Goal: Task Accomplishment & Management: Use online tool/utility

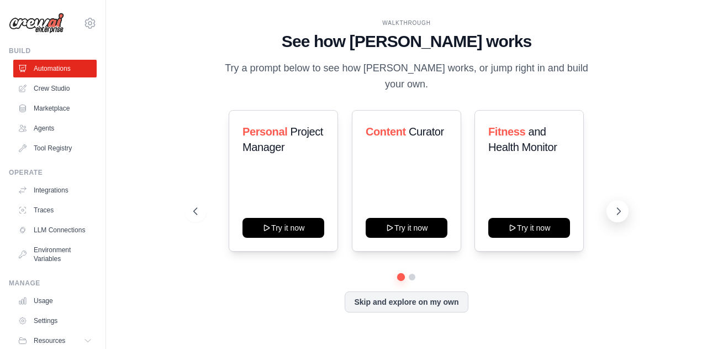
click at [617, 208] on icon at bounding box center [618, 211] width 11 height 11
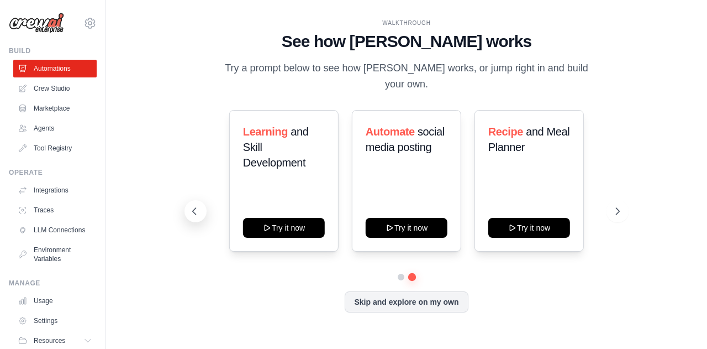
click at [203, 212] on button at bounding box center [196, 211] width 22 height 22
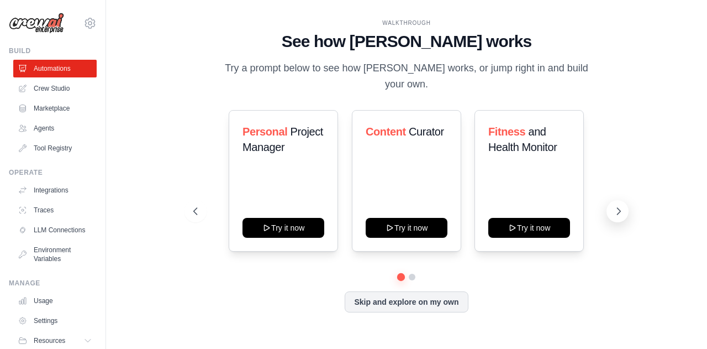
click at [616, 208] on icon at bounding box center [618, 211] width 11 height 11
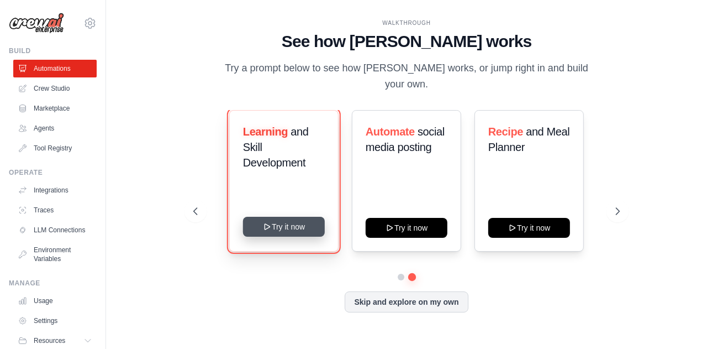
click at [282, 233] on button "Try it now" at bounding box center [284, 227] width 82 height 20
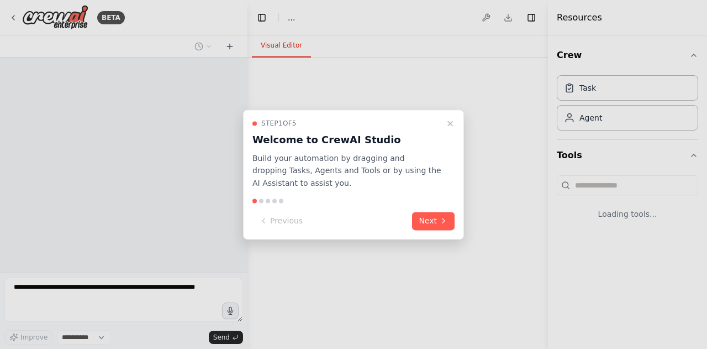
select select "****"
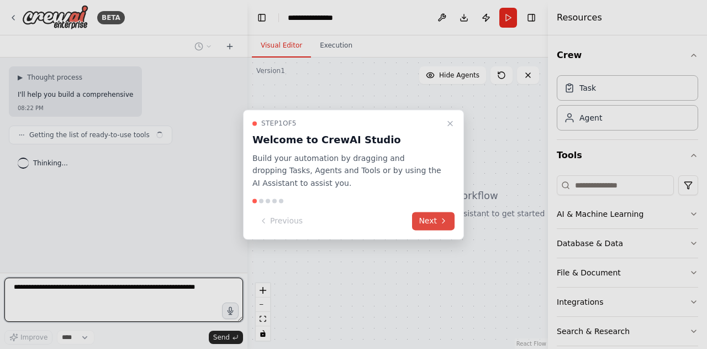
click at [422, 218] on button "Next" at bounding box center [433, 221] width 43 height 18
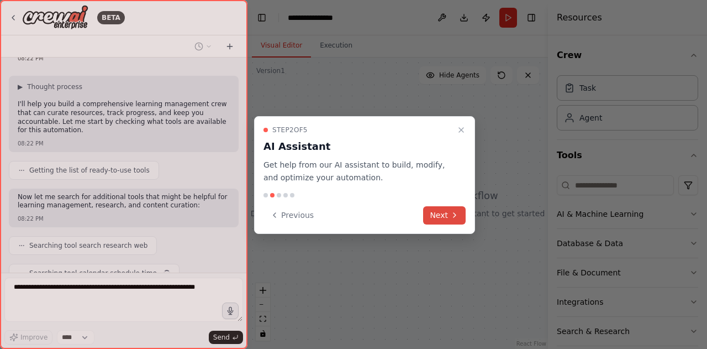
scroll to position [83, 0]
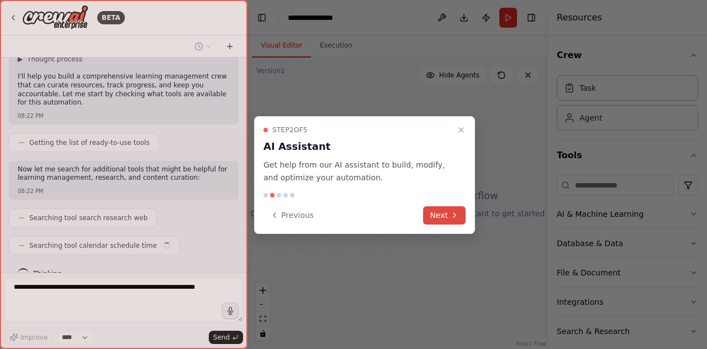
click at [443, 209] on button "Next" at bounding box center [444, 215] width 43 height 18
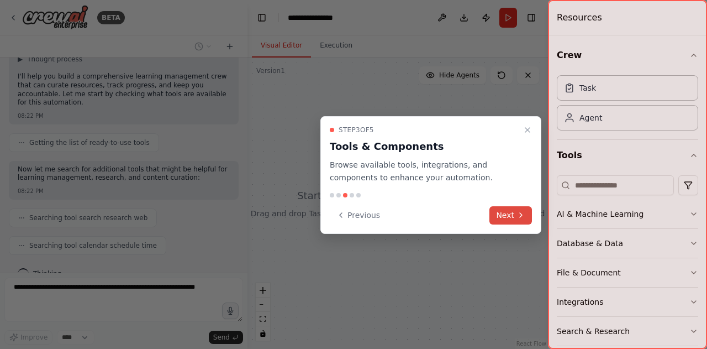
click at [512, 214] on button "Next" at bounding box center [511, 215] width 43 height 18
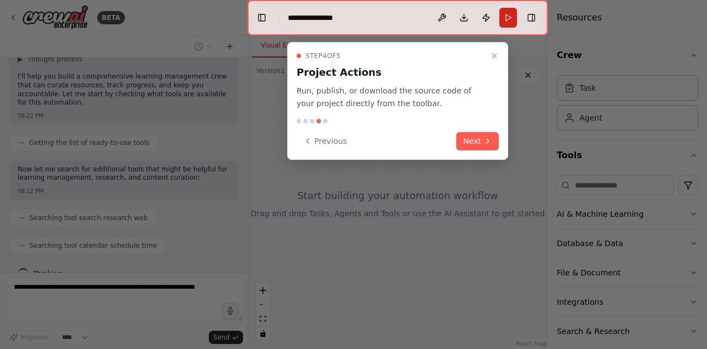
scroll to position [110, 0]
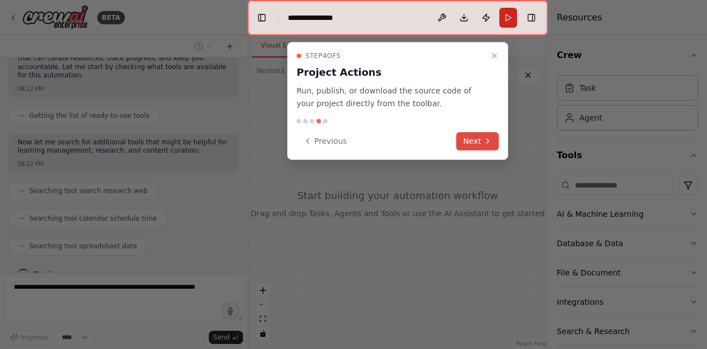
click at [483, 141] on icon at bounding box center [487, 140] width 9 height 9
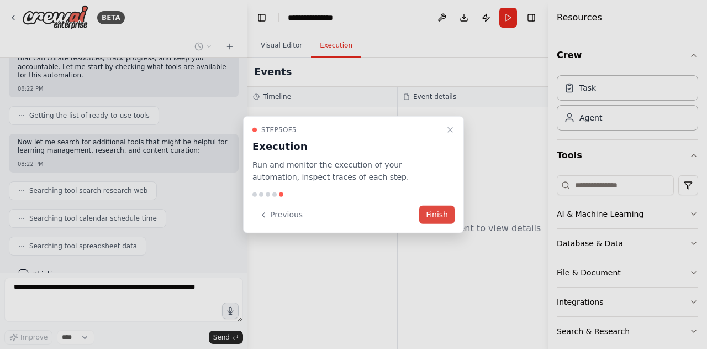
click at [440, 206] on button "Finish" at bounding box center [436, 215] width 35 height 18
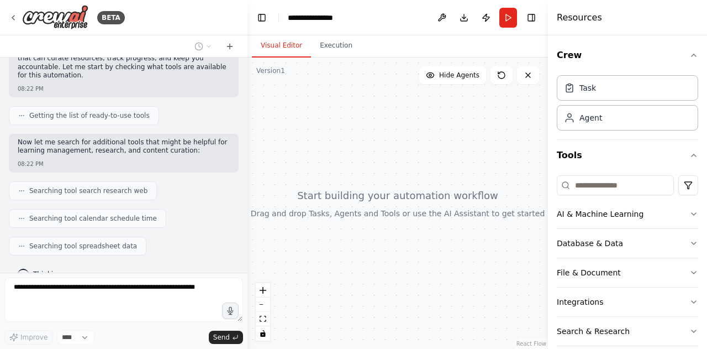
click at [317, 81] on div at bounding box center [398, 202] width 301 height 291
click at [627, 209] on div "AI & Machine Learning" at bounding box center [600, 213] width 87 height 11
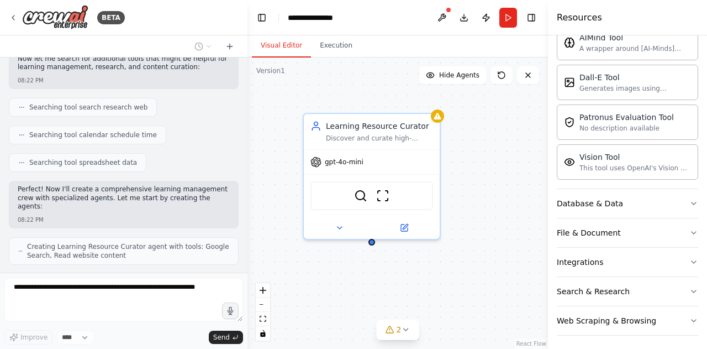
scroll to position [208, 0]
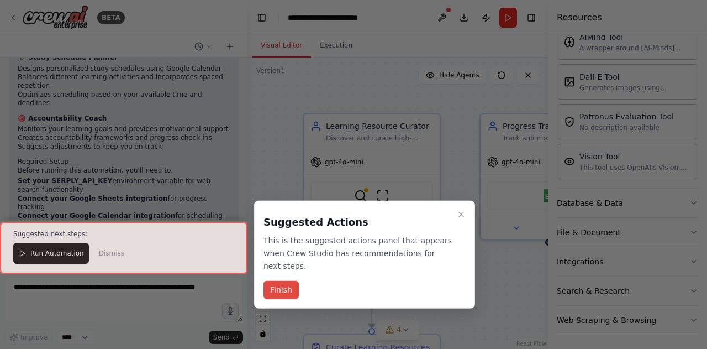
click at [270, 281] on button "Finish" at bounding box center [281, 290] width 35 height 18
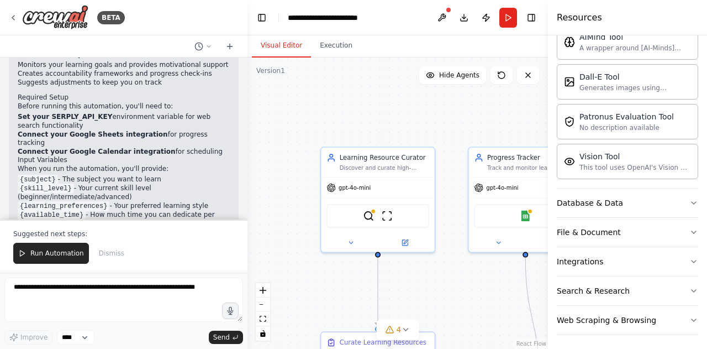
scroll to position [1049, 0]
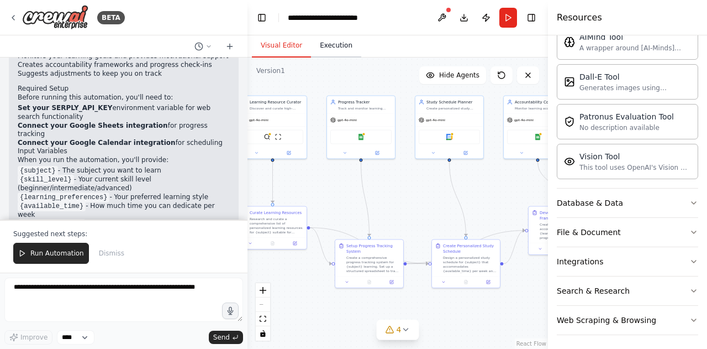
drag, startPoint x: 451, startPoint y: 190, endPoint x: 345, endPoint y: 45, distance: 179.9
click at [345, 45] on div "Visual Editor Execution Version 1 Show Tools Hide Agents .deletable-edge-delete…" at bounding box center [398, 191] width 301 height 313
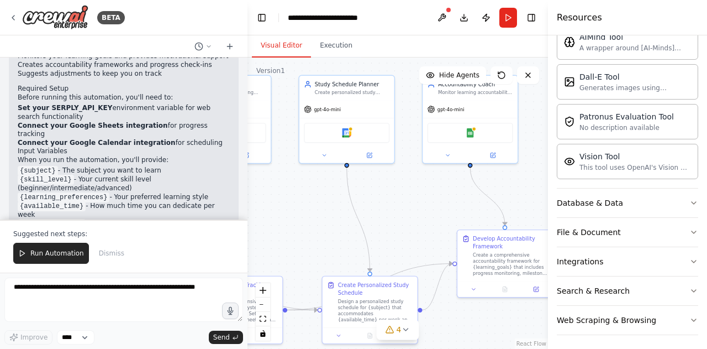
drag, startPoint x: 293, startPoint y: 119, endPoint x: 132, endPoint y: 177, distance: 171.5
click at [132, 177] on div "BETA Build a crew that curates personalized learning resources, tracks your pro…" at bounding box center [353, 174] width 707 height 349
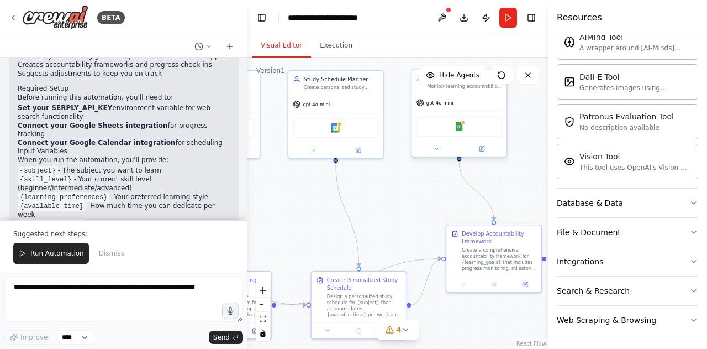
click at [438, 154] on div at bounding box center [459, 148] width 95 height 15
click at [438, 149] on icon at bounding box center [437, 148] width 6 height 6
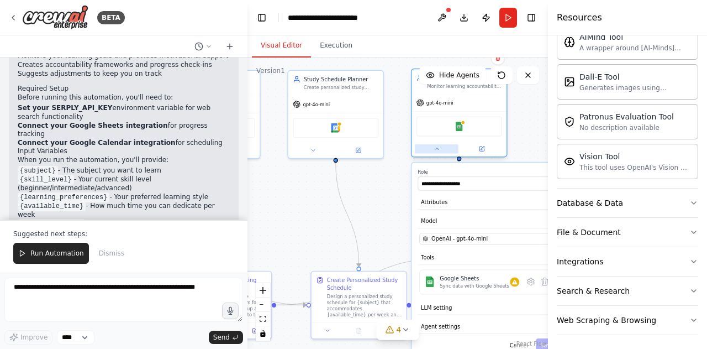
click at [438, 149] on icon at bounding box center [436, 149] width 3 height 2
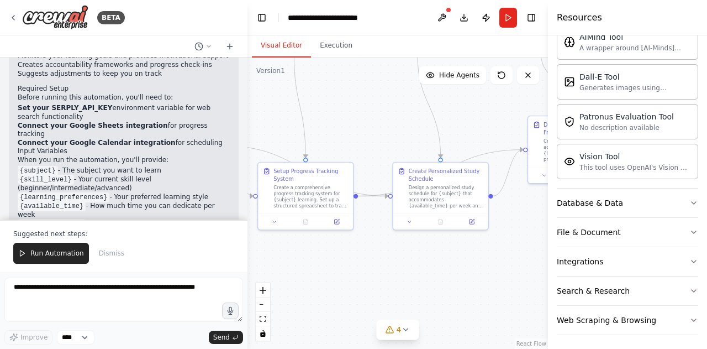
drag, startPoint x: 407, startPoint y: 215, endPoint x: 533, endPoint y: 103, distance: 168.7
click at [533, 103] on div ".deletable-edge-delete-btn { width: 20px; height: 20px; border: 0px solid #ffff…" at bounding box center [398, 202] width 301 height 291
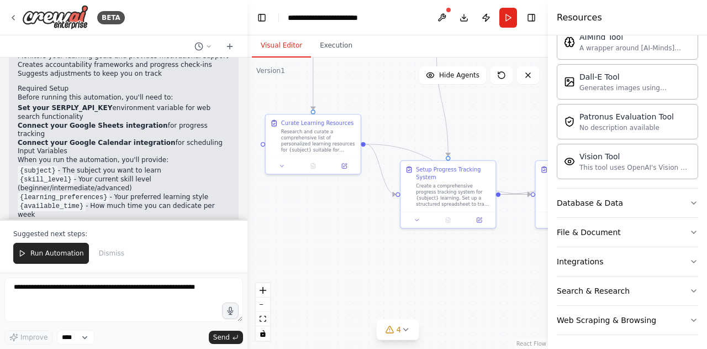
drag, startPoint x: 316, startPoint y: 125, endPoint x: 429, endPoint y: 132, distance: 112.9
click at [429, 132] on div ".deletable-edge-delete-btn { width: 20px; height: 20px; border: 0px solid #ffff…" at bounding box center [398, 202] width 301 height 291
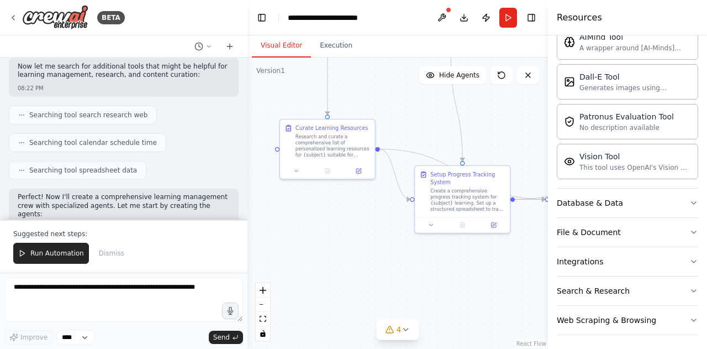
scroll to position [191, 0]
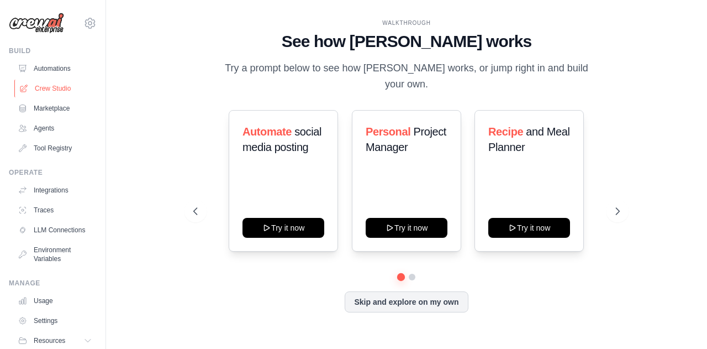
click at [42, 87] on link "Crew Studio" at bounding box center [55, 89] width 83 height 18
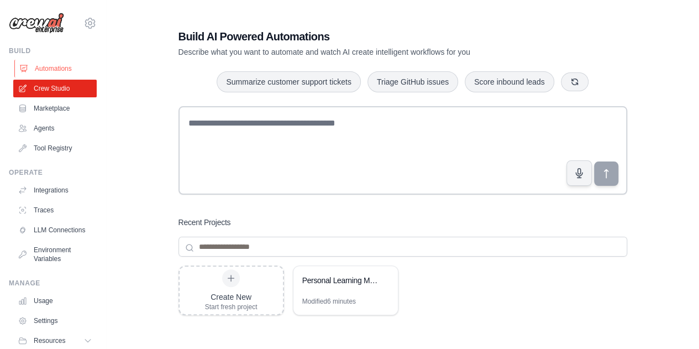
click at [54, 69] on link "Automations" at bounding box center [55, 69] width 83 height 18
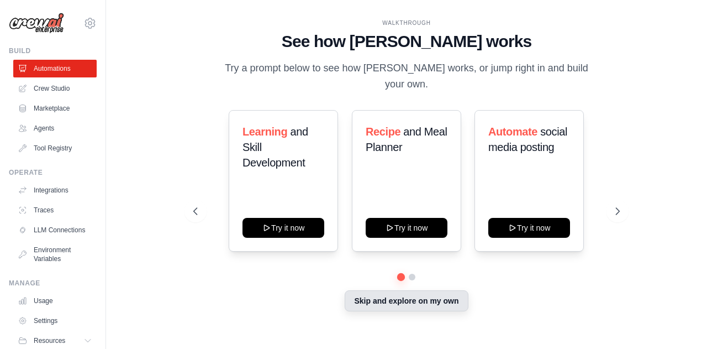
click at [429, 310] on button "Skip and explore on my own" at bounding box center [406, 300] width 123 height 21
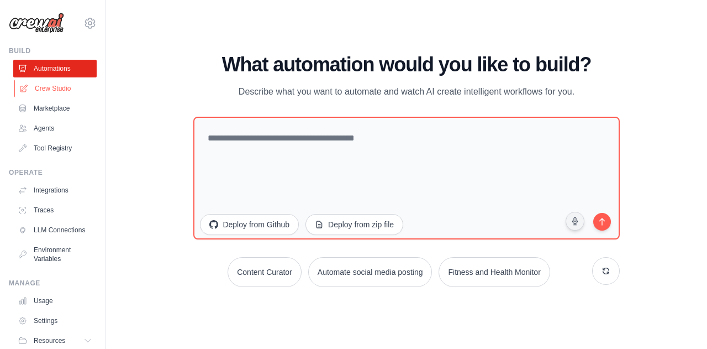
click at [39, 83] on link "Crew Studio" at bounding box center [55, 89] width 83 height 18
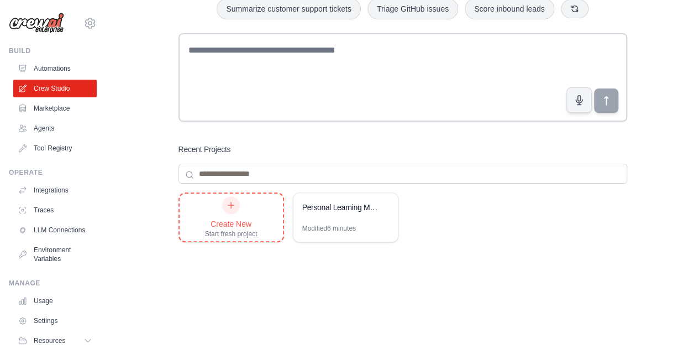
click at [249, 216] on div "Create New Start fresh project" at bounding box center [231, 217] width 52 height 42
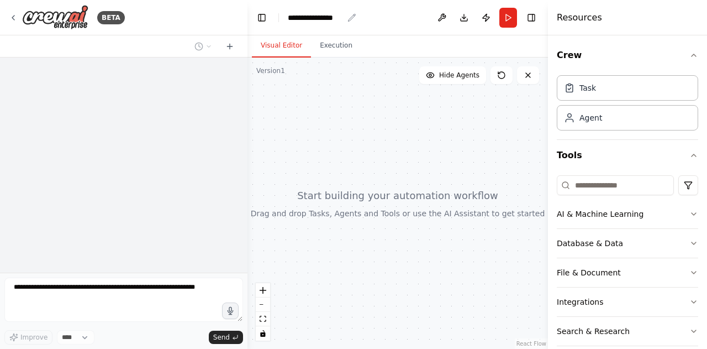
click at [328, 14] on div "**********" at bounding box center [315, 17] width 55 height 11
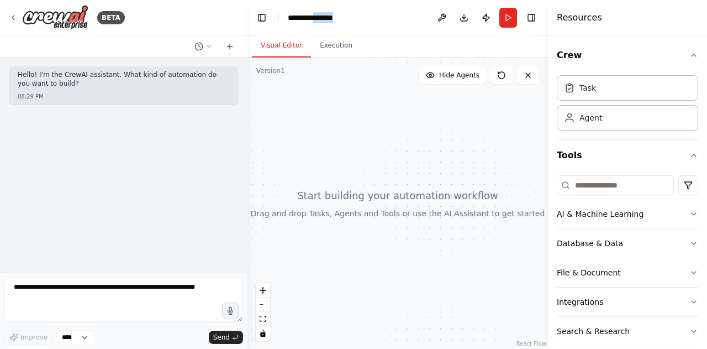
click at [328, 14] on div "**********" at bounding box center [329, 17] width 83 height 11
click at [346, 14] on div "**********" at bounding box center [329, 17] width 83 height 11
click at [362, 17] on div "**********" at bounding box center [329, 17] width 83 height 11
click at [381, 82] on div at bounding box center [398, 202] width 301 height 291
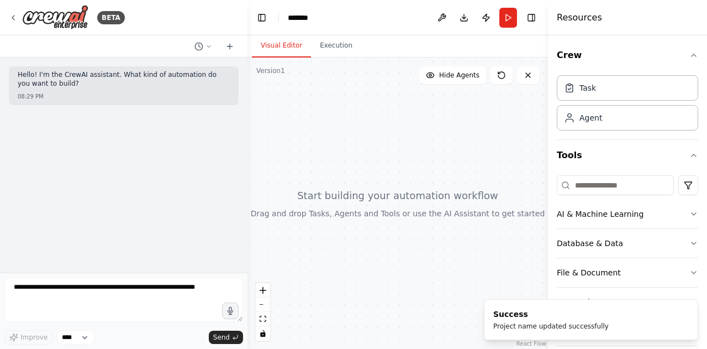
drag, startPoint x: 365, startPoint y: 124, endPoint x: 367, endPoint y: 151, distance: 26.6
click at [367, 151] on div at bounding box center [398, 202] width 301 height 291
drag, startPoint x: 367, startPoint y: 151, endPoint x: 404, endPoint y: 161, distance: 38.9
click at [404, 161] on div at bounding box center [398, 202] width 301 height 291
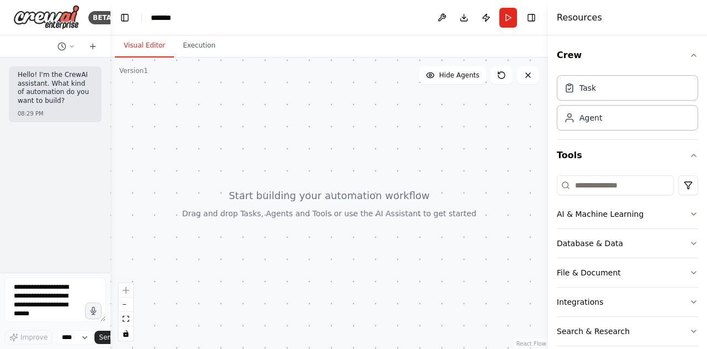
drag, startPoint x: 245, startPoint y: 123, endPoint x: 66, endPoint y: 127, distance: 179.6
click at [66, 127] on div "BETA Hello! I'm the CrewAI assistant. What kind of automation do you want to bu…" at bounding box center [55, 174] width 111 height 349
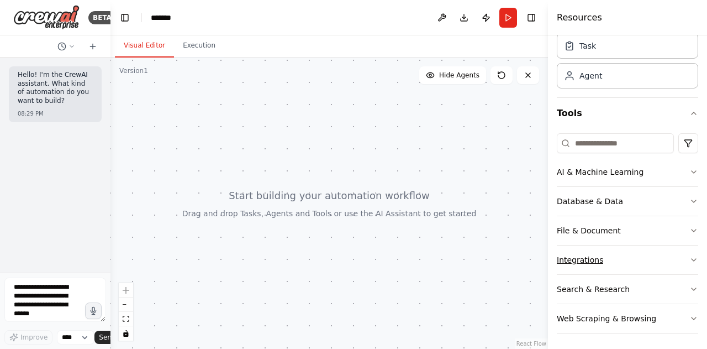
click at [680, 259] on button "Integrations" at bounding box center [627, 259] width 141 height 29
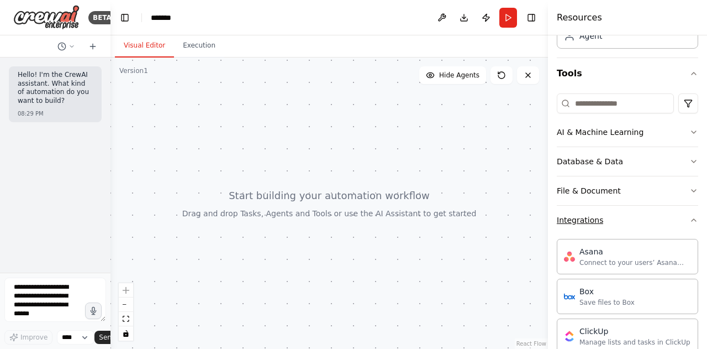
scroll to position [0, 0]
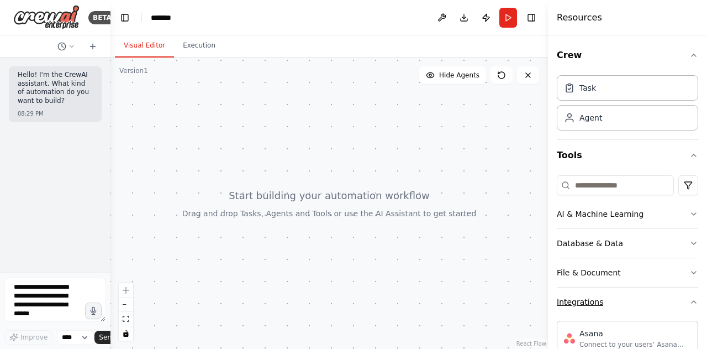
click at [679, 292] on button "Integrations" at bounding box center [627, 301] width 141 height 29
click at [636, 244] on button "Database & Data" at bounding box center [627, 243] width 141 height 29
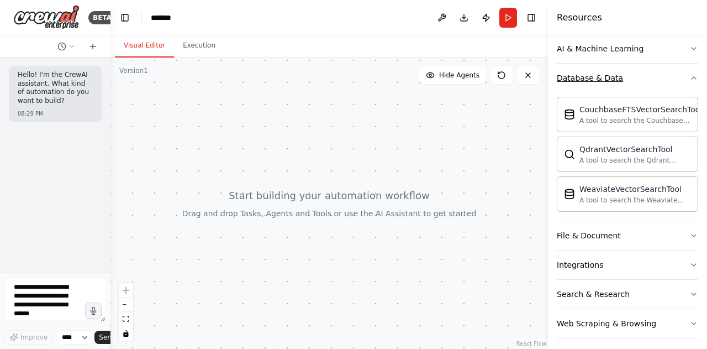
scroll to position [169, 0]
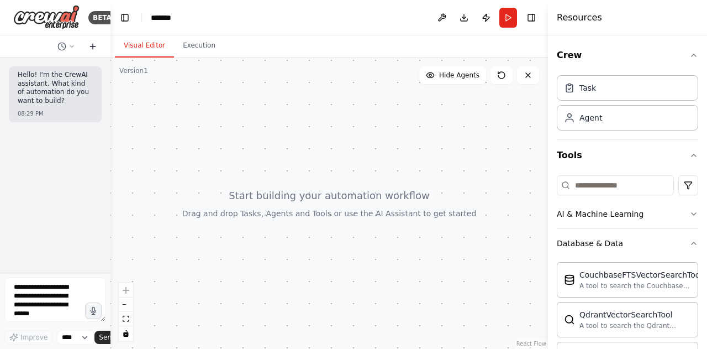
scroll to position [169, 0]
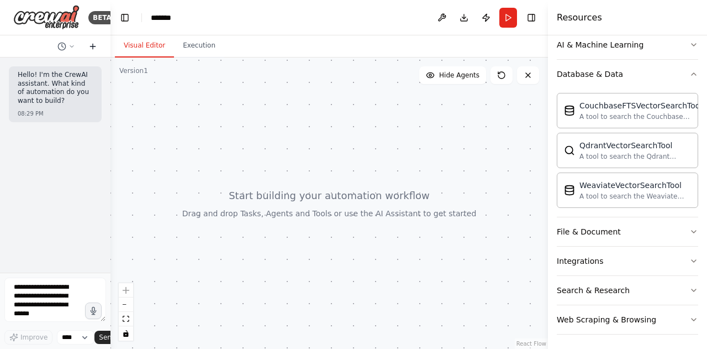
click at [93, 48] on icon at bounding box center [92, 46] width 9 height 9
click at [464, 76] on span "Hide Agents" at bounding box center [459, 75] width 40 height 9
click at [464, 76] on span "Show Agents" at bounding box center [458, 75] width 43 height 9
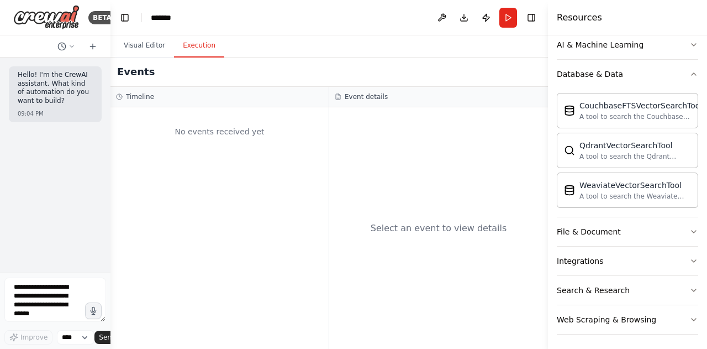
click at [195, 51] on button "Execution" at bounding box center [199, 45] width 50 height 23
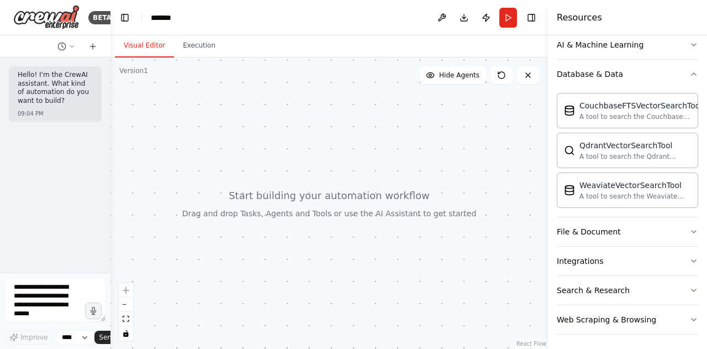
click at [134, 43] on button "Visual Editor" at bounding box center [144, 45] width 59 height 23
click at [442, 18] on button at bounding box center [442, 18] width 18 height 20
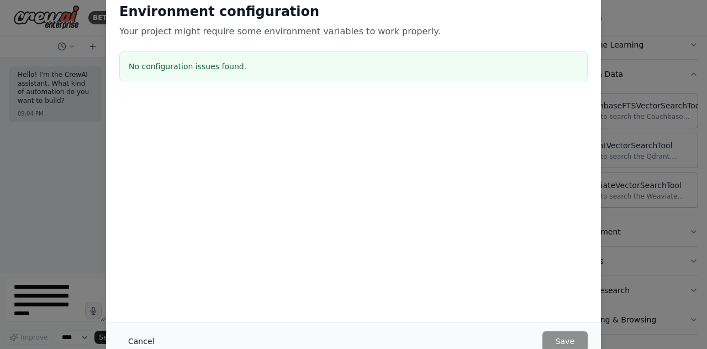
click at [138, 338] on button "Cancel" at bounding box center [141, 341] width 44 height 20
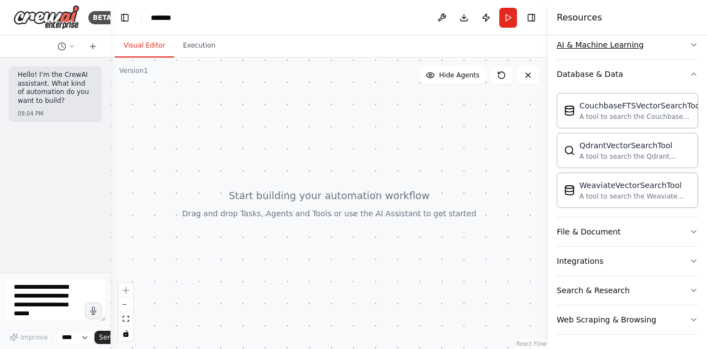
scroll to position [0, 0]
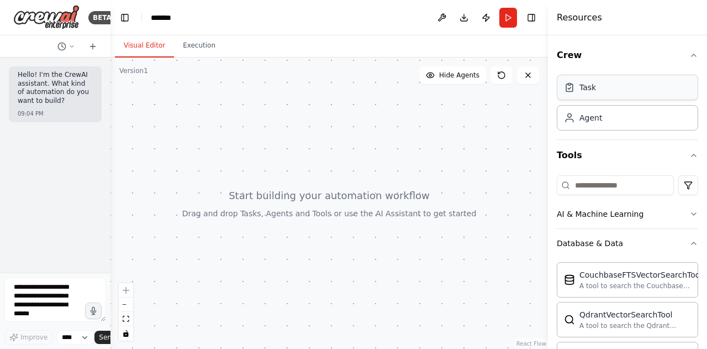
click at [617, 83] on div "Task" at bounding box center [627, 87] width 141 height 25
click at [598, 119] on div "Agent" at bounding box center [591, 117] width 23 height 11
